Goal: Information Seeking & Learning: Learn about a topic

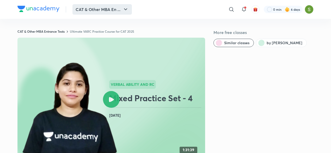
click at [103, 9] on button "CAT & Other MBA En ..." at bounding box center [102, 9] width 59 height 10
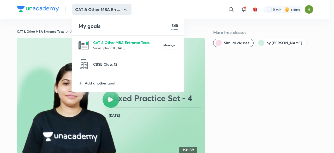
click at [107, 46] on p "Subscription till 8 Feb 2026" at bounding box center [127, 47] width 68 height 5
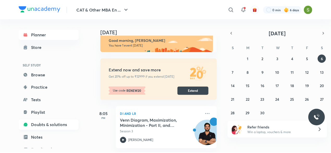
scroll to position [57, 0]
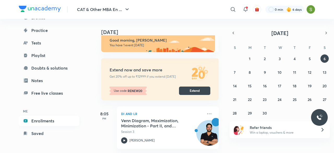
click at [51, 120] on link "Enrollments" at bounding box center [49, 120] width 61 height 10
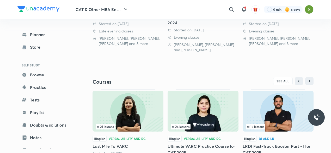
scroll to position [180, 0]
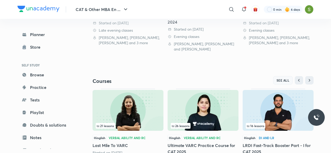
click at [284, 79] on span "SEE ALL" at bounding box center [283, 80] width 13 height 4
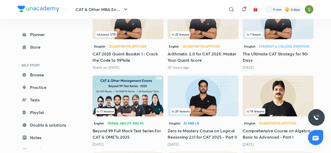
scroll to position [266, 0]
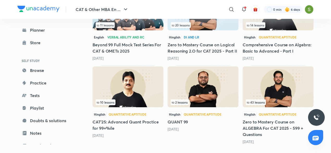
click at [272, 88] on img at bounding box center [278, 86] width 71 height 41
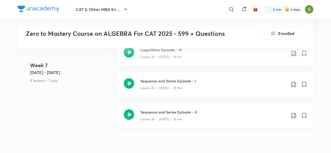
scroll to position [1271, 0]
click at [177, 84] on div "Lesson 25 • [DATE] • 2h 9m" at bounding box center [214, 86] width 146 height 7
click at [130, 113] on icon at bounding box center [129, 114] width 10 height 10
